Goal: Information Seeking & Learning: Learn about a topic

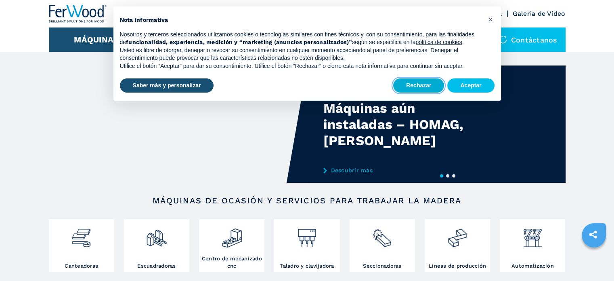
click at [423, 87] on button "Rechazar" at bounding box center [418, 85] width 51 height 15
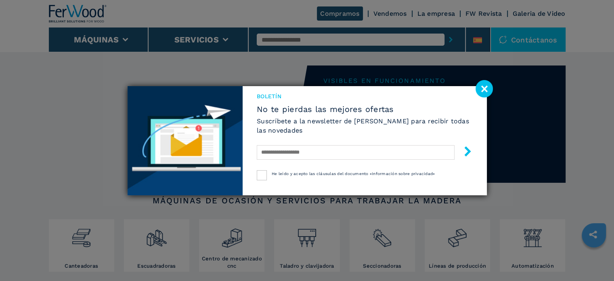
click at [480, 86] on image at bounding box center [484, 88] width 17 height 17
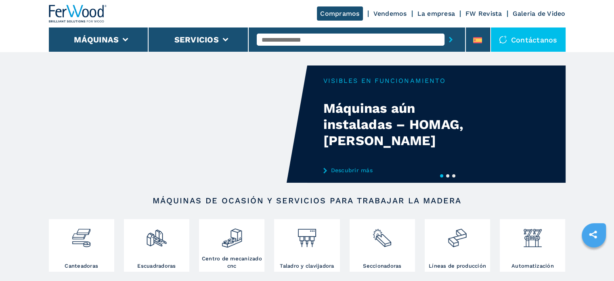
click at [447, 174] on button "2" at bounding box center [447, 175] width 3 height 3
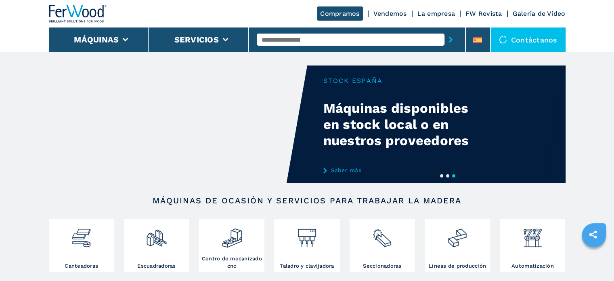
click at [453, 174] on button "3" at bounding box center [453, 175] width 3 height 3
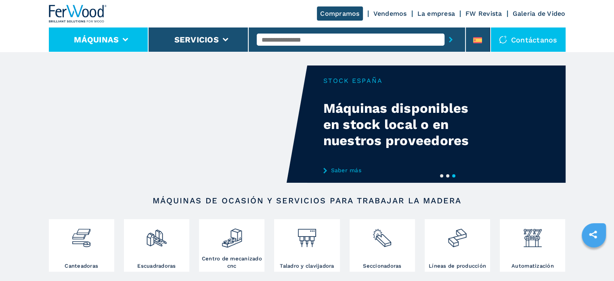
click at [123, 40] on icon at bounding box center [126, 40] width 6 height 4
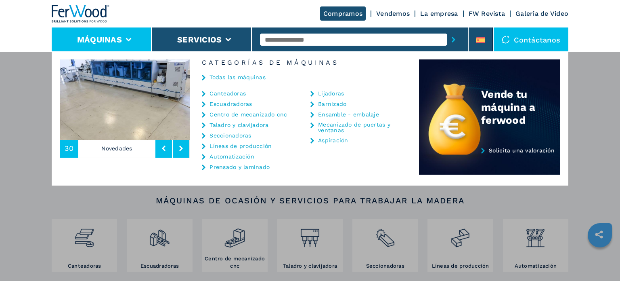
click at [323, 114] on link "Ensamble - embalaje" at bounding box center [348, 114] width 61 height 6
click at [320, 113] on link "Ensamble - embalaje" at bounding box center [348, 114] width 61 height 6
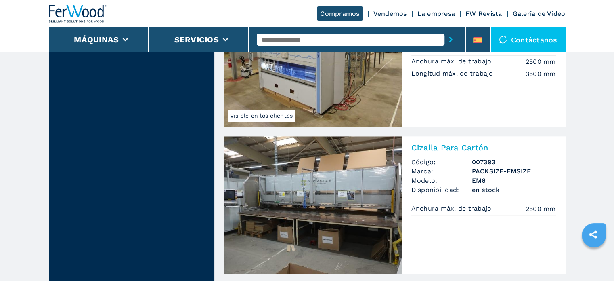
scroll to position [766, 0]
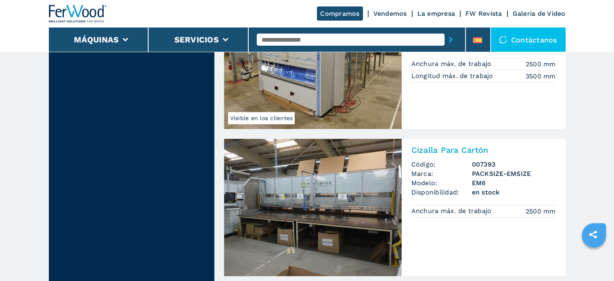
click at [333, 184] on img at bounding box center [313, 206] width 178 height 137
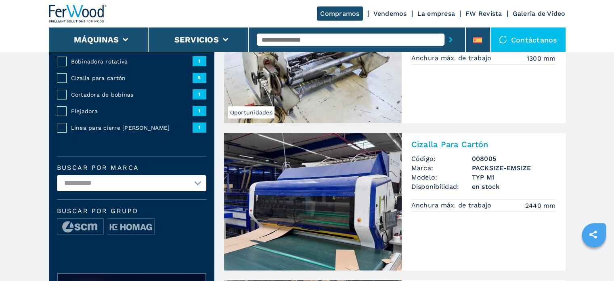
scroll to position [121, 0]
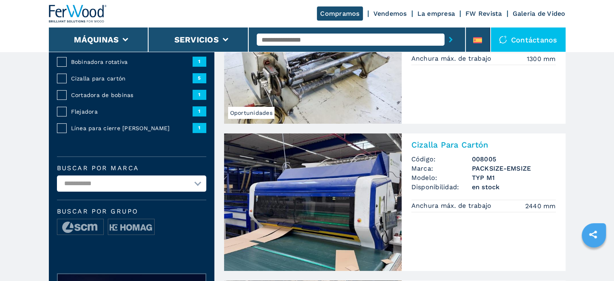
click at [369, 163] on img at bounding box center [313, 201] width 178 height 137
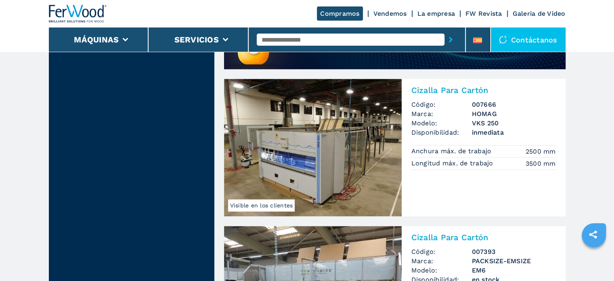
scroll to position [686, 0]
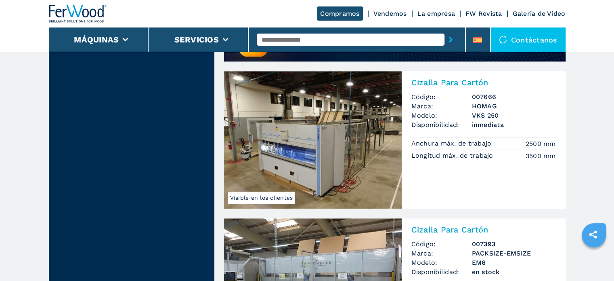
click at [444, 84] on h2 "Cizalla Para Cartón" at bounding box center [483, 83] width 145 height 10
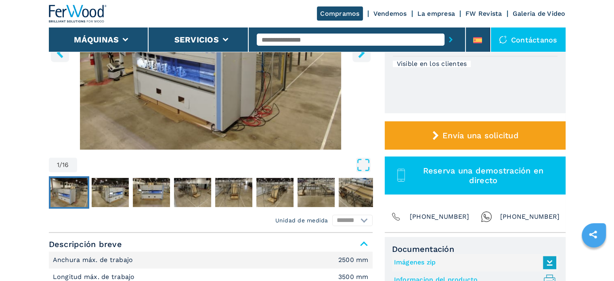
scroll to position [202, 0]
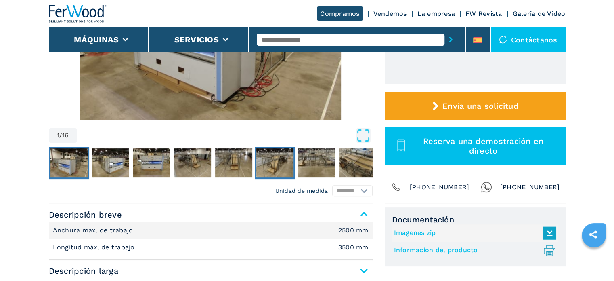
click at [272, 157] on img "Go to Slide 6" at bounding box center [274, 162] width 37 height 29
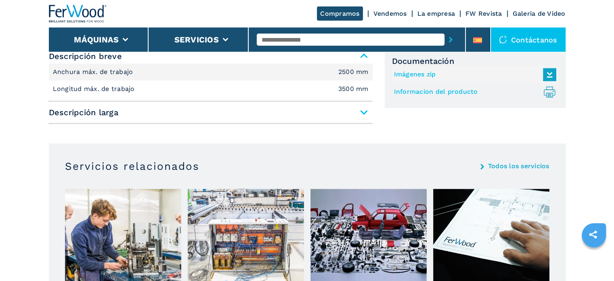
scroll to position [363, 0]
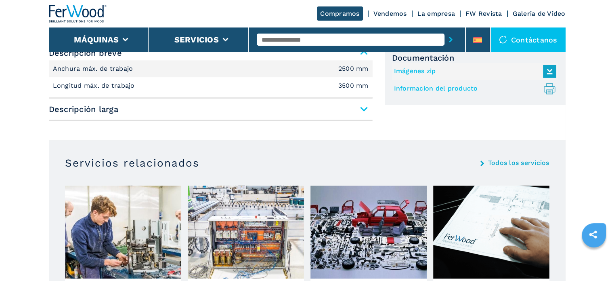
click at [360, 109] on span "Descripción larga" at bounding box center [211, 109] width 324 height 15
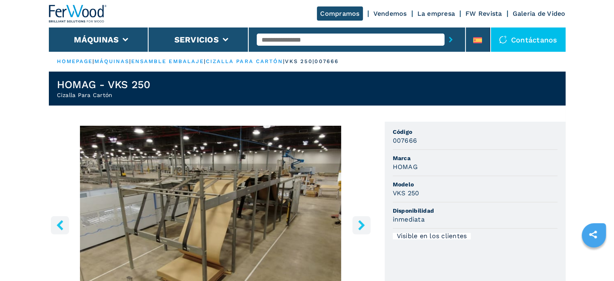
scroll to position [0, 0]
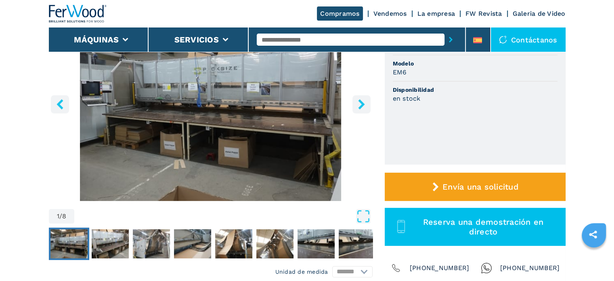
scroll to position [81, 0]
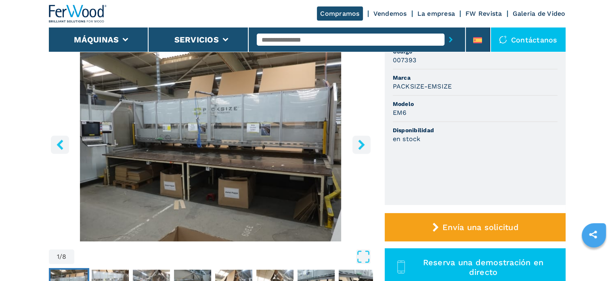
click at [358, 140] on icon "right-button" at bounding box center [361, 144] width 10 height 10
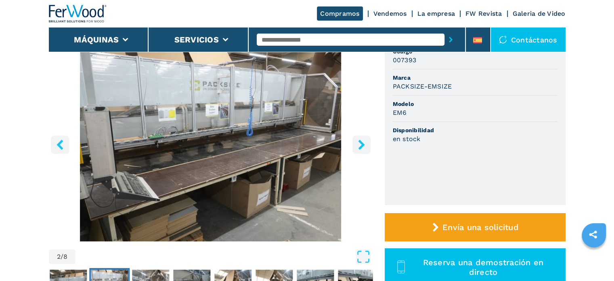
click at [358, 140] on icon "right-button" at bounding box center [361, 144] width 10 height 10
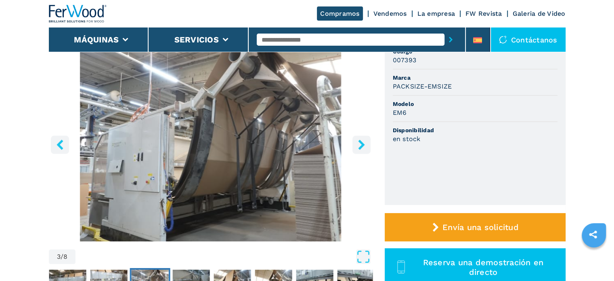
click at [358, 142] on icon "right-button" at bounding box center [361, 144] width 10 height 10
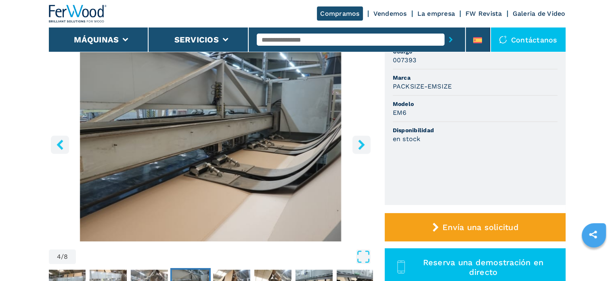
click at [358, 142] on icon "right-button" at bounding box center [361, 144] width 10 height 10
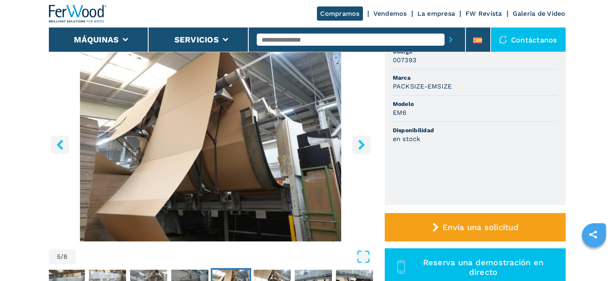
click at [358, 142] on icon "right-button" at bounding box center [361, 144] width 10 height 10
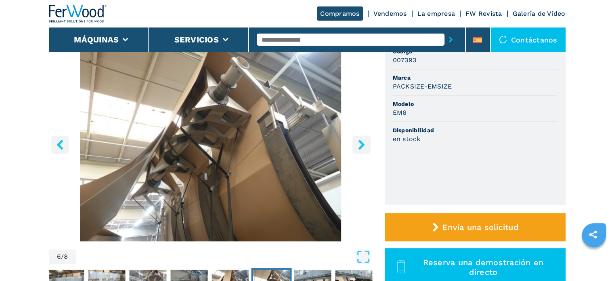
click at [358, 142] on icon "right-button" at bounding box center [361, 144] width 10 height 10
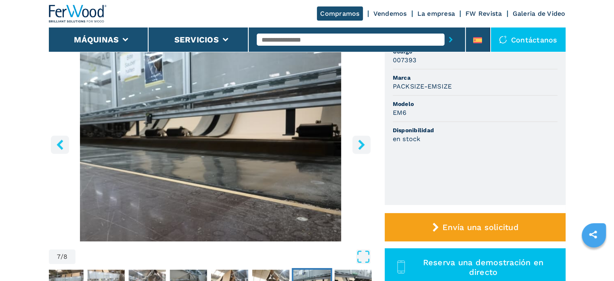
click at [358, 142] on icon "right-button" at bounding box center [361, 144] width 10 height 10
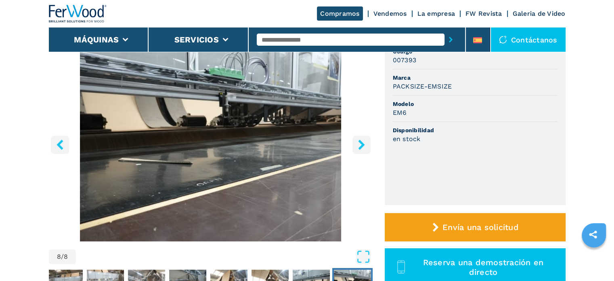
click at [358, 142] on icon "right-button" at bounding box center [361, 144] width 10 height 10
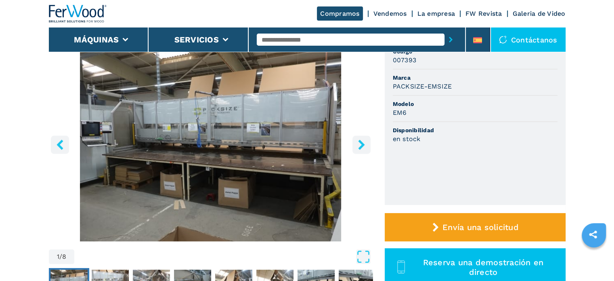
click at [358, 142] on icon "right-button" at bounding box center [361, 144] width 10 height 10
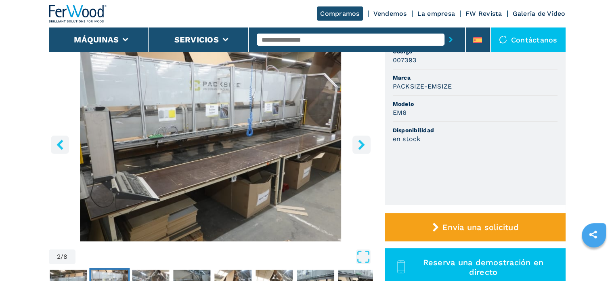
click at [358, 142] on icon "right-button" at bounding box center [361, 144] width 10 height 10
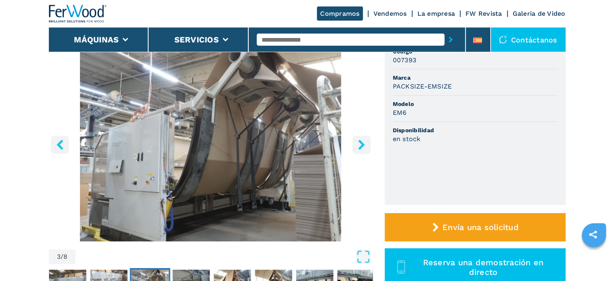
click at [358, 142] on icon "right-button" at bounding box center [361, 144] width 10 height 10
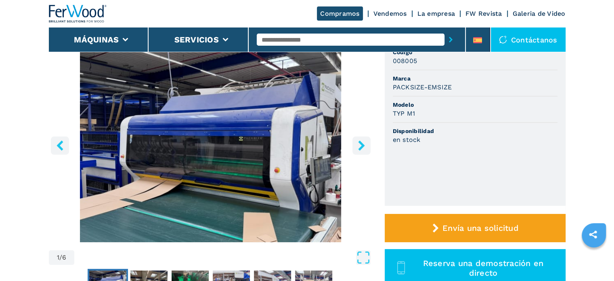
scroll to position [81, 0]
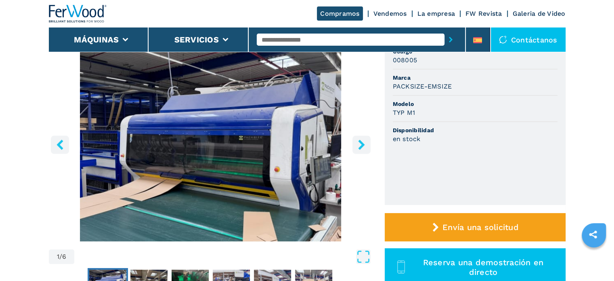
click at [362, 145] on icon "right-button" at bounding box center [361, 144] width 6 height 10
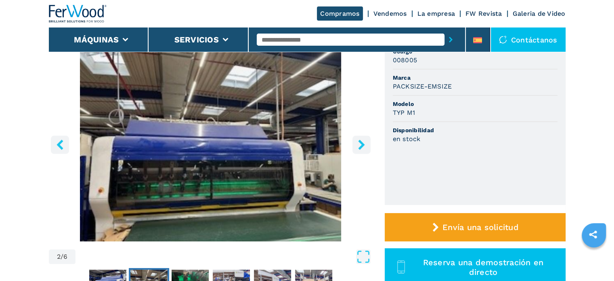
click at [362, 145] on icon "right-button" at bounding box center [361, 144] width 6 height 10
click at [363, 145] on icon "right-button" at bounding box center [361, 144] width 6 height 10
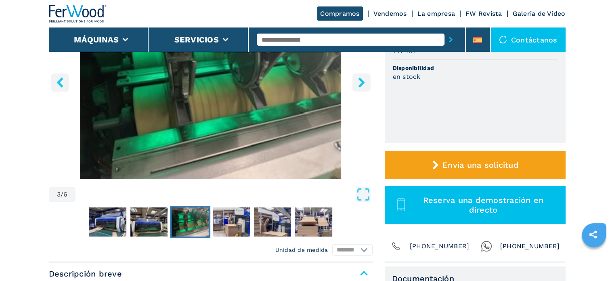
scroll to position [161, 0]
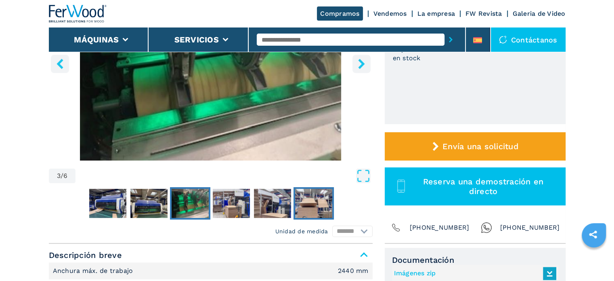
click at [312, 205] on img "Go to Slide 6" at bounding box center [313, 203] width 37 height 29
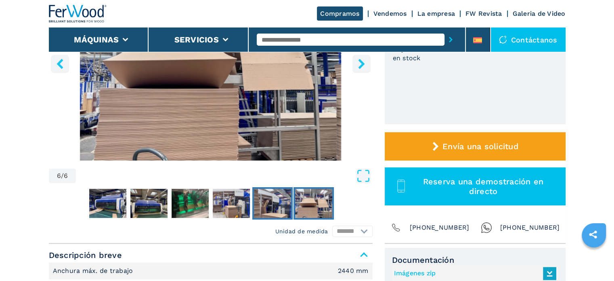
click at [275, 201] on img "Go to Slide 5" at bounding box center [272, 203] width 37 height 29
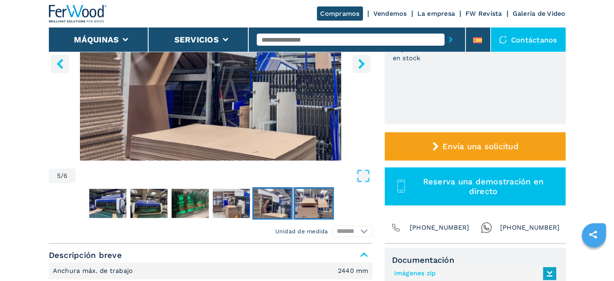
click at [308, 203] on img "Go to Slide 6" at bounding box center [313, 203] width 37 height 29
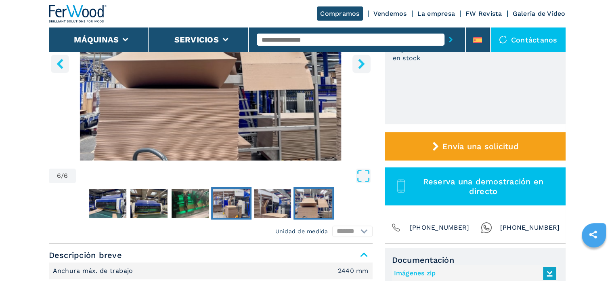
click at [230, 201] on img "Go to Slide 4" at bounding box center [231, 203] width 37 height 29
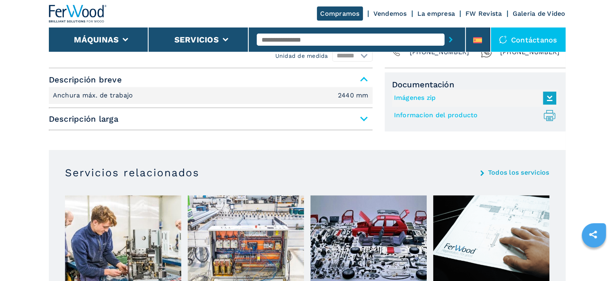
scroll to position [323, 0]
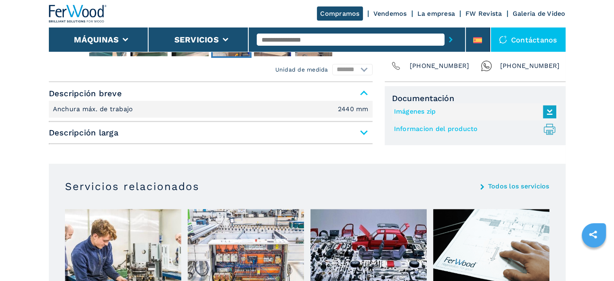
click at [367, 132] on span "Descripción larga" at bounding box center [211, 132] width 324 height 15
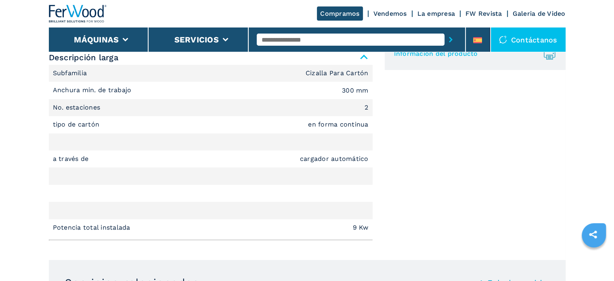
scroll to position [404, 0]
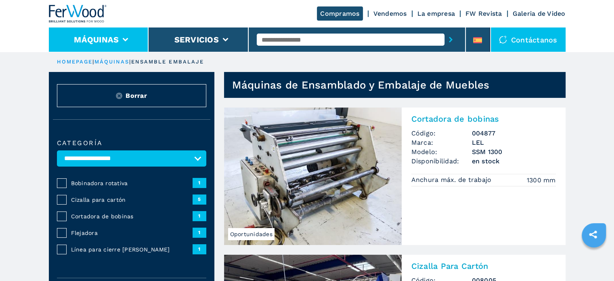
click at [124, 40] on icon at bounding box center [126, 40] width 6 height 4
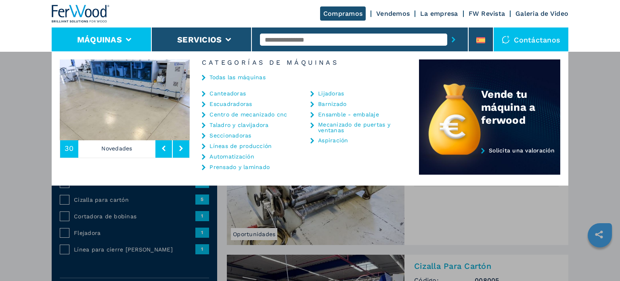
click at [221, 156] on link "Automatización" at bounding box center [232, 156] width 45 height 6
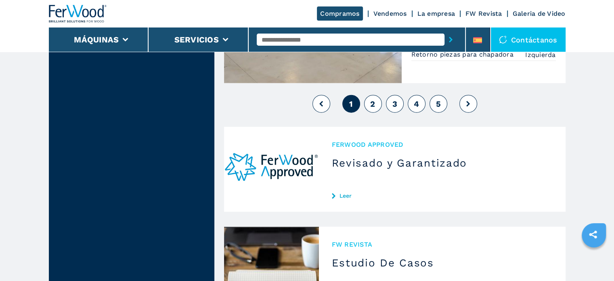
scroll to position [1926, 0]
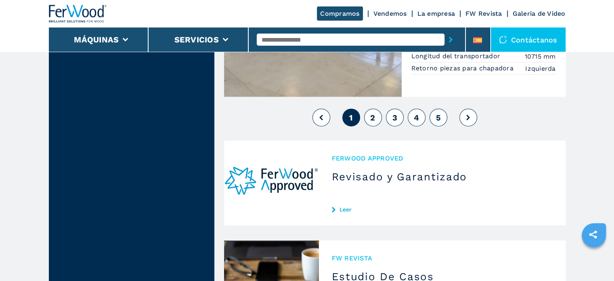
click at [466, 109] on button at bounding box center [468, 118] width 18 height 18
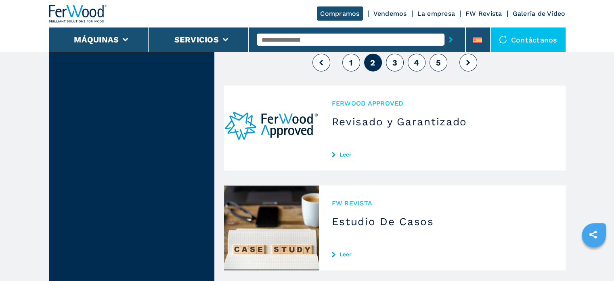
scroll to position [1897, 0]
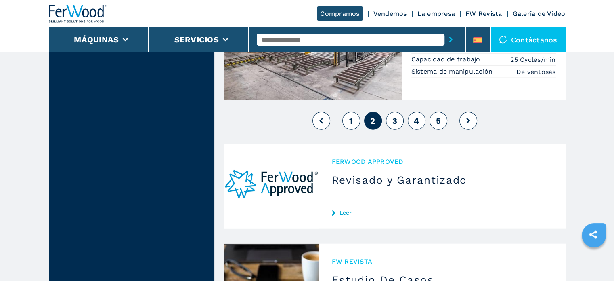
click at [397, 116] on button "3" at bounding box center [395, 121] width 18 height 18
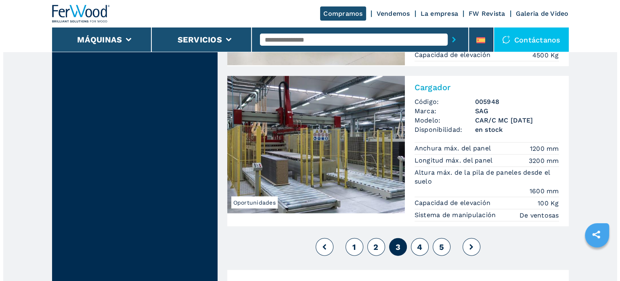
scroll to position [1816, 0]
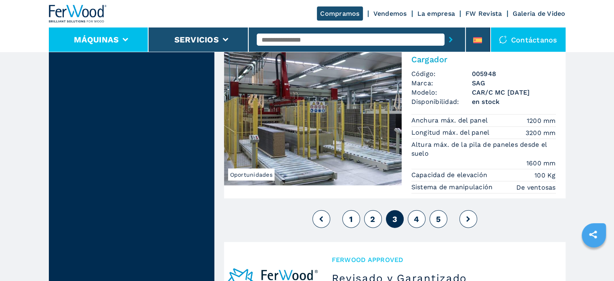
click at [120, 35] on li "Máquinas" at bounding box center [99, 39] width 100 height 24
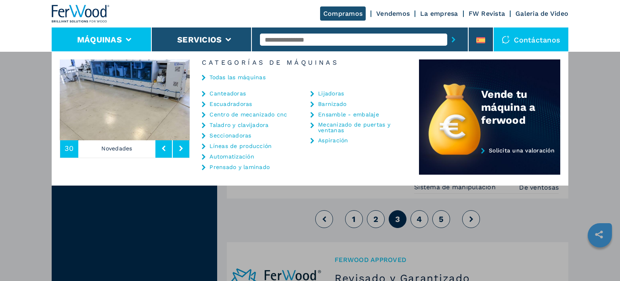
click at [161, 142] on button at bounding box center [163, 148] width 17 height 19
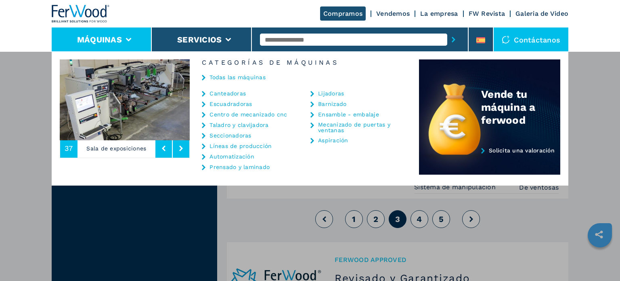
click at [161, 143] on button at bounding box center [163, 148] width 17 height 19
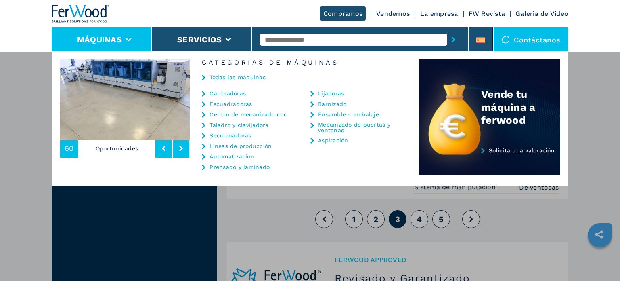
click at [163, 144] on button at bounding box center [163, 148] width 17 height 19
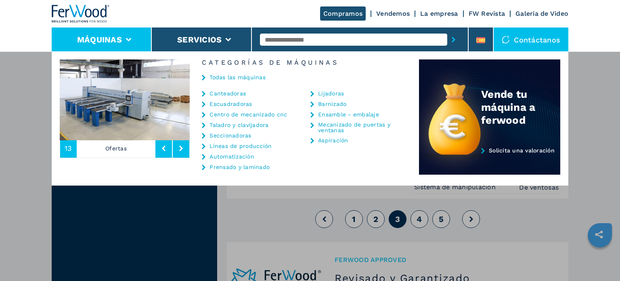
click at [162, 143] on button at bounding box center [163, 148] width 17 height 19
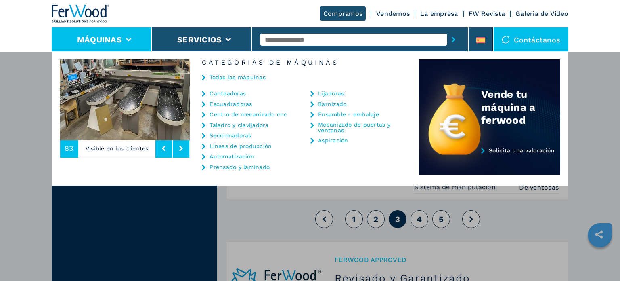
click at [162, 143] on button at bounding box center [163, 148] width 17 height 19
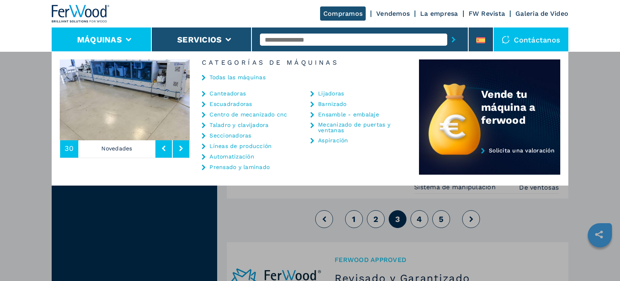
click at [161, 143] on button at bounding box center [163, 148] width 17 height 19
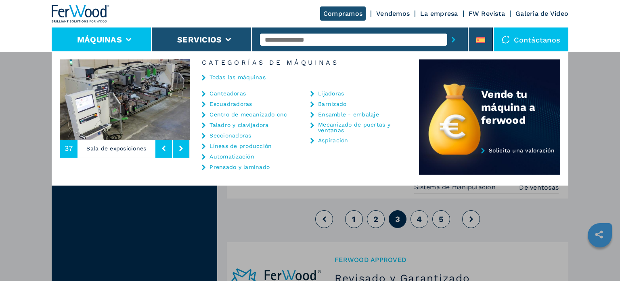
click at [229, 134] on link "Seccionadoras" at bounding box center [231, 135] width 42 height 6
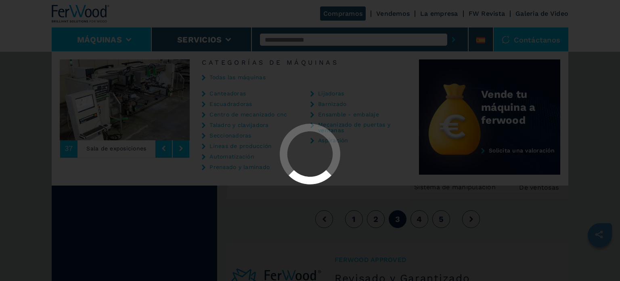
select select "**********"
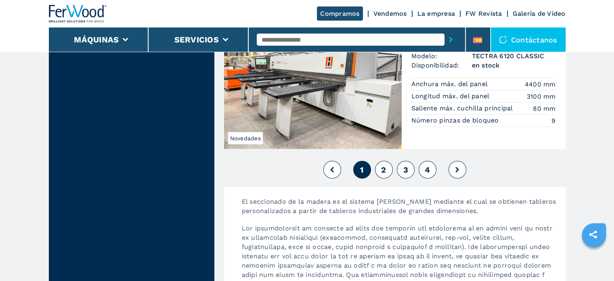
scroll to position [1897, 0]
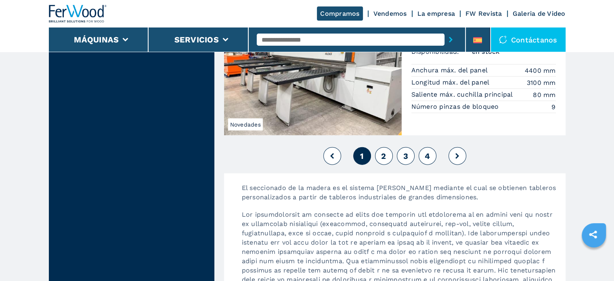
click at [427, 154] on span "4" at bounding box center [427, 156] width 5 height 10
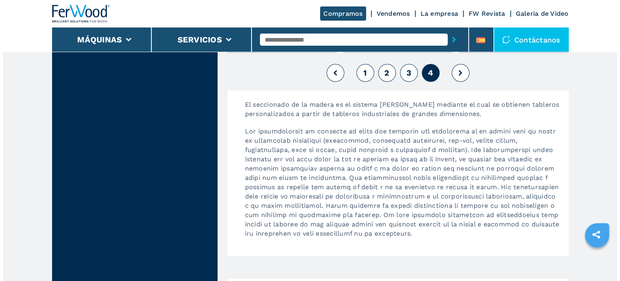
scroll to position [969, 0]
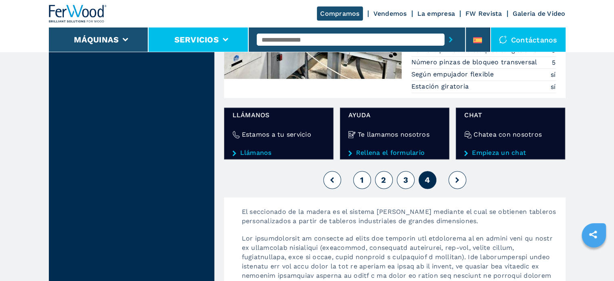
click at [211, 38] on button "Servicios" at bounding box center [196, 40] width 44 height 10
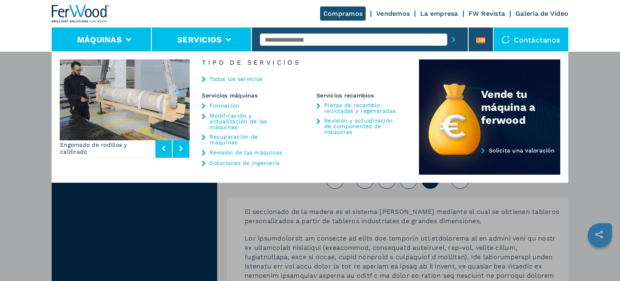
click at [126, 39] on icon at bounding box center [129, 40] width 6 height 4
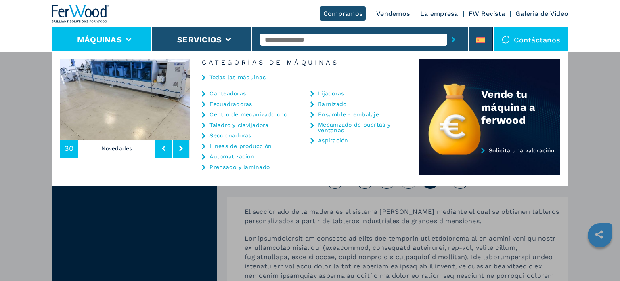
click at [209, 142] on div "Líneas de producción" at bounding box center [246, 145] width 88 height 6
click at [237, 145] on link "Líneas de producción" at bounding box center [241, 146] width 62 height 6
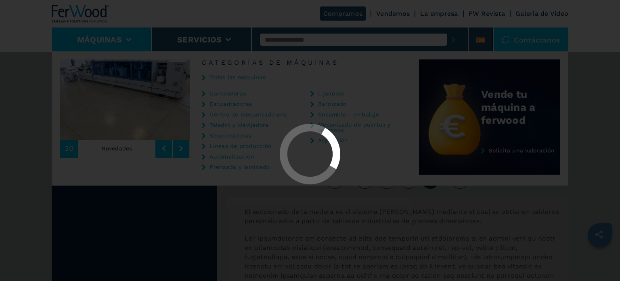
scroll to position [0, 0]
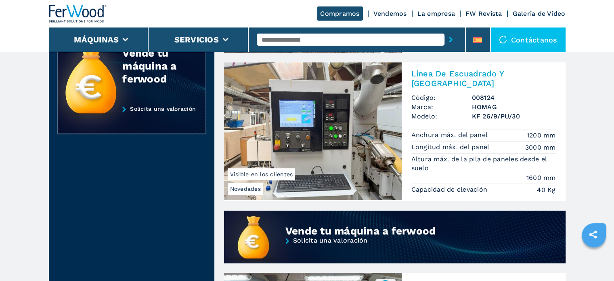
scroll to position [323, 0]
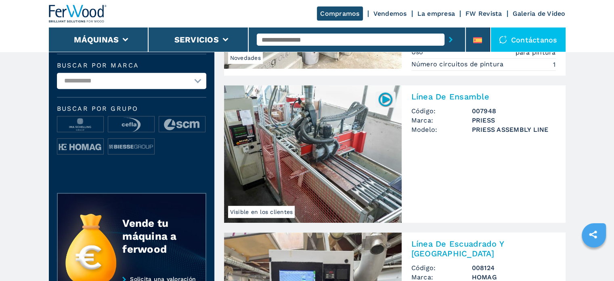
click at [195, 76] on select "**********" at bounding box center [131, 81] width 149 height 16
select select "******"
click at [57, 73] on select "**********" at bounding box center [131, 81] width 149 height 16
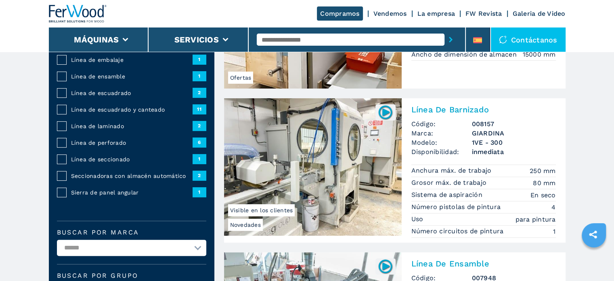
scroll to position [202, 0]
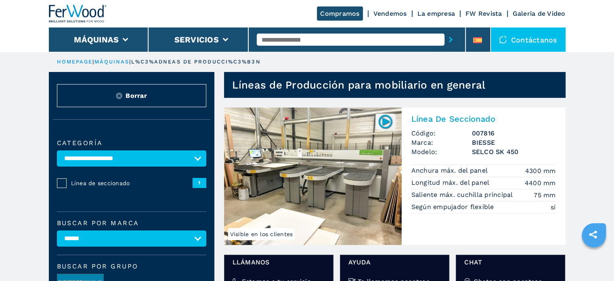
click at [201, 153] on select "**********" at bounding box center [131, 158] width 149 height 16
click at [199, 136] on div "**********" at bounding box center [132, 222] width 166 height 188
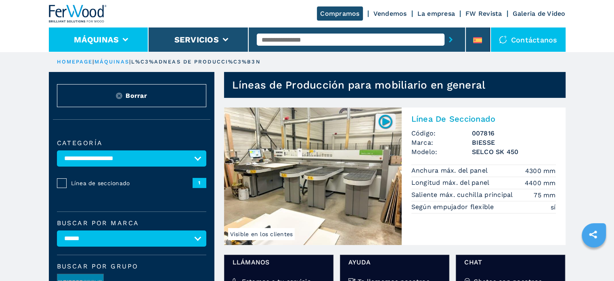
click at [131, 44] on li "Máquinas" at bounding box center [99, 39] width 100 height 24
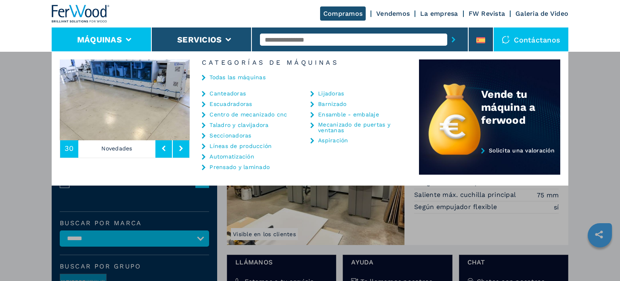
click at [255, 71] on div "Todas las máquinas" at bounding box center [304, 78] width 229 height 24
click at [247, 75] on link "Todas las máquinas" at bounding box center [238, 77] width 56 height 6
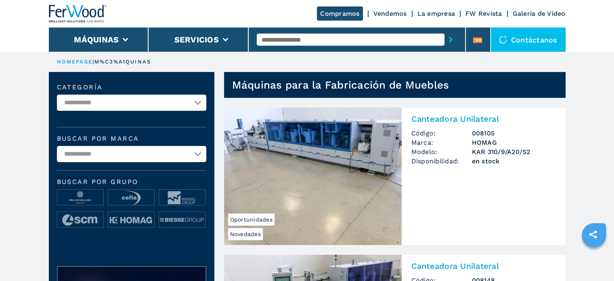
click at [203, 152] on select "**********" at bounding box center [131, 154] width 149 height 16
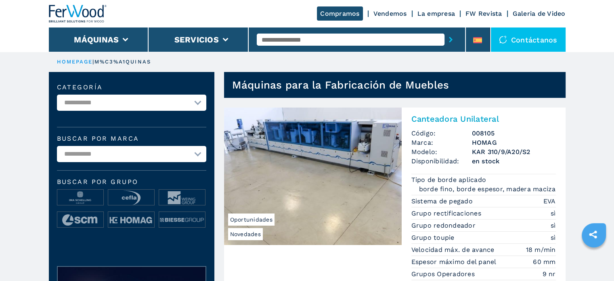
select select "******"
click at [57, 146] on select "**********" at bounding box center [131, 154] width 149 height 16
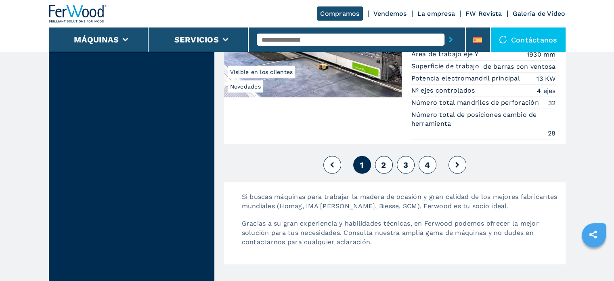
scroll to position [2099, 0]
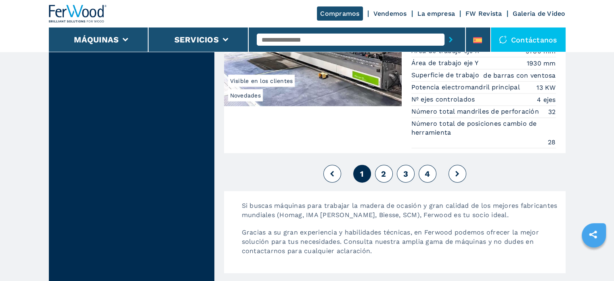
click at [378, 166] on button "2" at bounding box center [384, 174] width 18 height 18
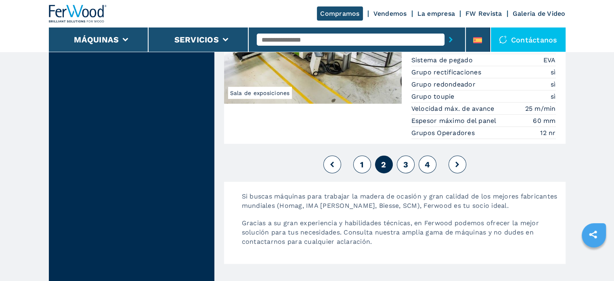
scroll to position [2099, 0]
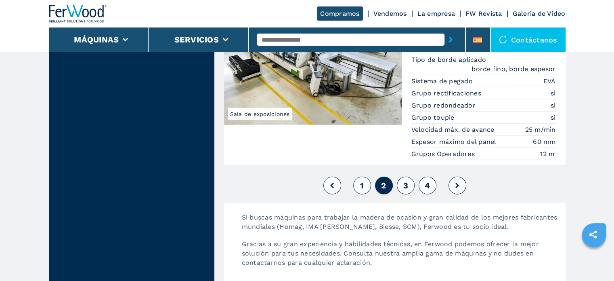
click at [401, 176] on button "3" at bounding box center [406, 185] width 18 height 18
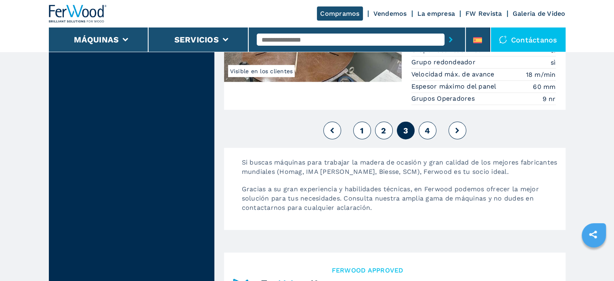
scroll to position [2099, 0]
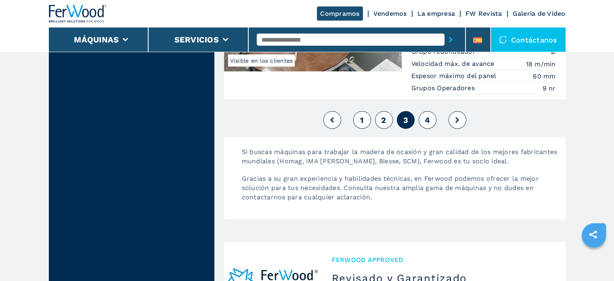
click at [431, 113] on button "4" at bounding box center [428, 120] width 18 height 18
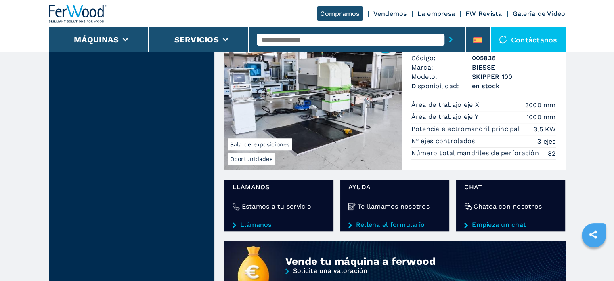
scroll to position [565, 0]
